Goal: Check status: Check status

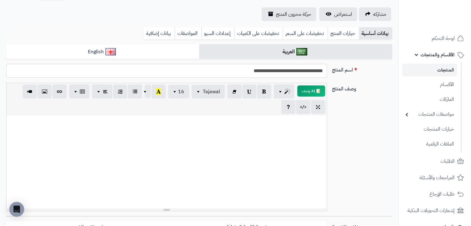
scroll to position [374, 0]
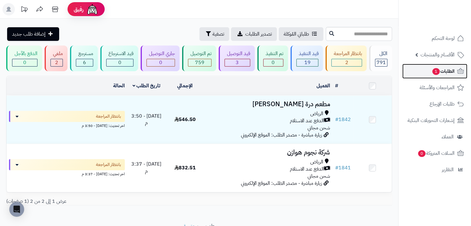
click at [437, 71] on span "1" at bounding box center [436, 71] width 7 height 7
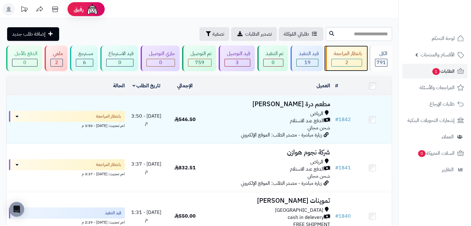
click at [351, 51] on div "بانتظار المراجعة" at bounding box center [347, 53] width 31 height 7
